Goal: Find specific page/section: Find specific page/section

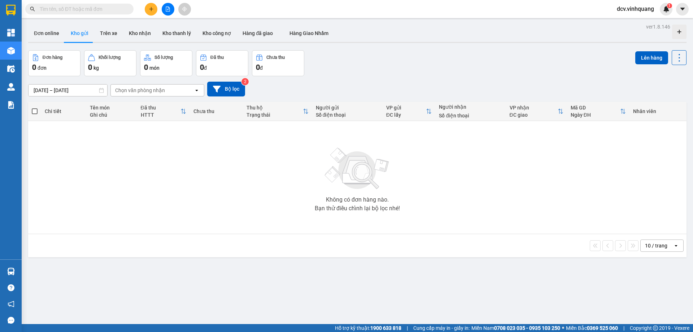
click at [232, 237] on div "10 / trang open" at bounding box center [357, 245] width 659 height 23
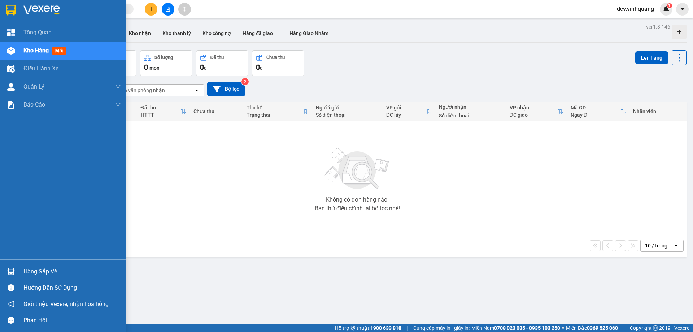
click at [16, 269] on div at bounding box center [11, 271] width 13 height 13
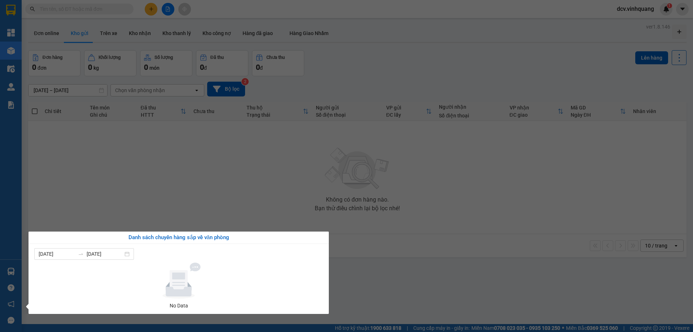
click at [155, 182] on section "Kết quả tìm kiếm ( 2 ) Bộ lọc Mã ĐH Trạng thái Món hàng Thu hộ Tổng cước Chưa c…" at bounding box center [346, 166] width 693 height 332
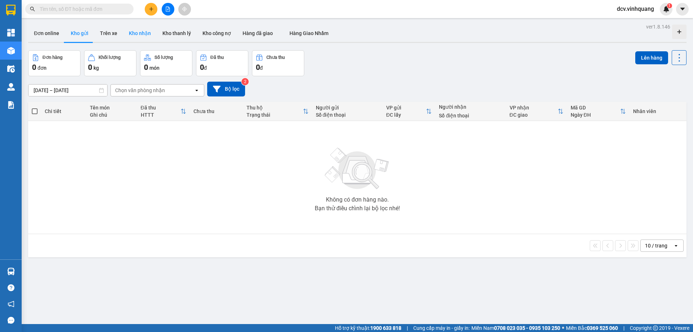
click at [130, 33] on button "Kho nhận" at bounding box center [140, 33] width 34 height 17
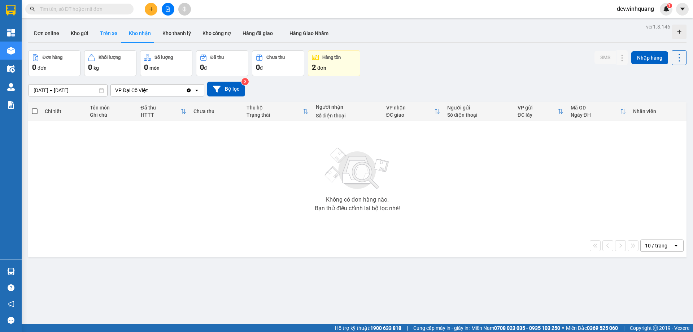
click at [103, 30] on button "Trên xe" at bounding box center [108, 33] width 29 height 17
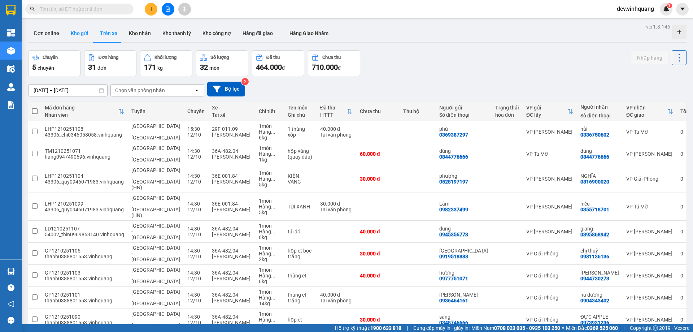
click at [81, 34] on button "Kho gửi" at bounding box center [79, 33] width 29 height 17
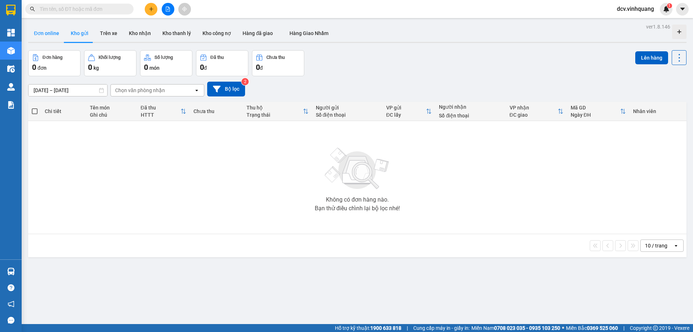
click at [48, 32] on button "Đơn online" at bounding box center [46, 33] width 37 height 17
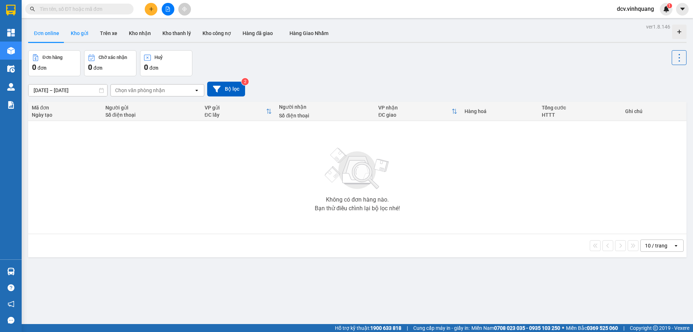
click at [80, 34] on button "Kho gửi" at bounding box center [79, 33] width 29 height 17
type input "[DATE] – [DATE]"
